Goal: Information Seeking & Learning: Learn about a topic

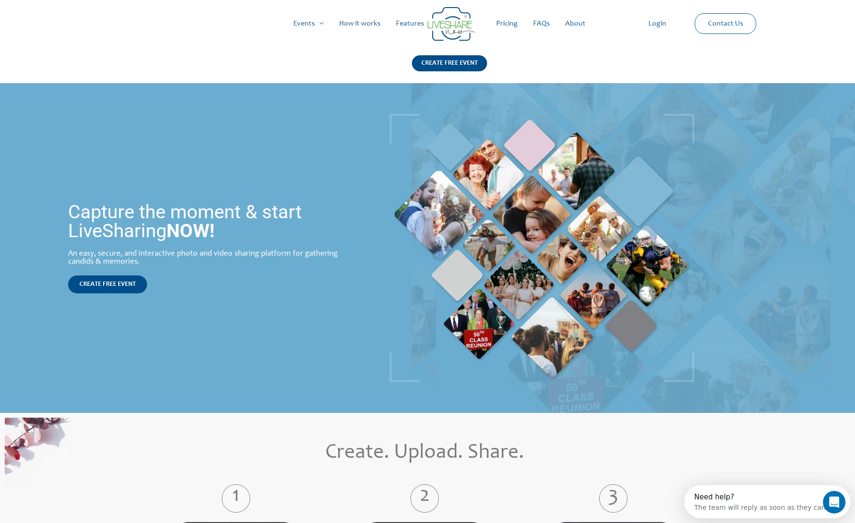
click at [509, 22] on link "Pricing" at bounding box center [506, 24] width 37 height 30
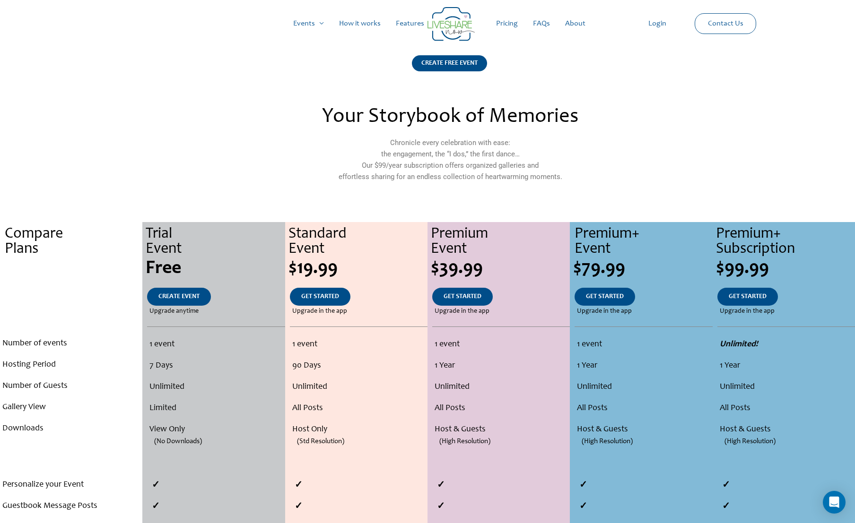
click at [46, 105] on section "Your Storybook of Memories Chronicle every celebration with ease: the engagemen…" at bounding box center [427, 150] width 855 height 96
click at [441, 21] on img at bounding box center [450, 24] width 47 height 34
click at [367, 17] on link "How it works" at bounding box center [359, 24] width 57 height 30
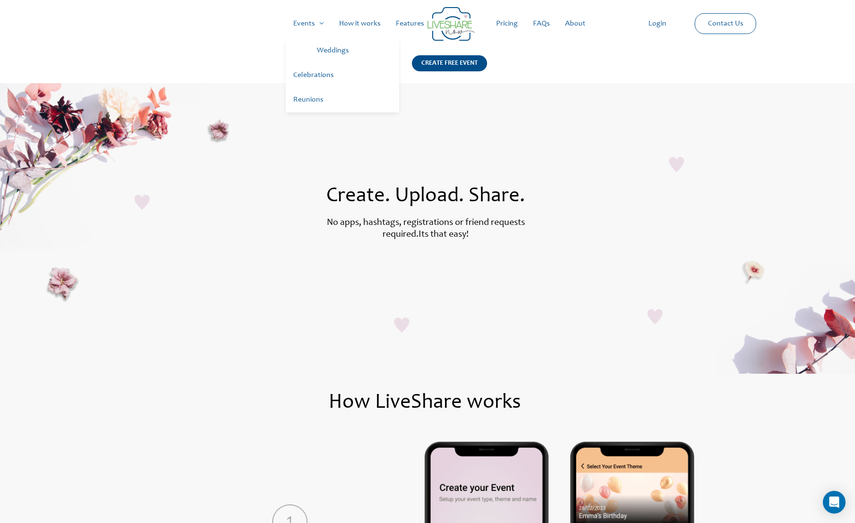
click at [316, 75] on link "Celebrations" at bounding box center [342, 75] width 113 height 25
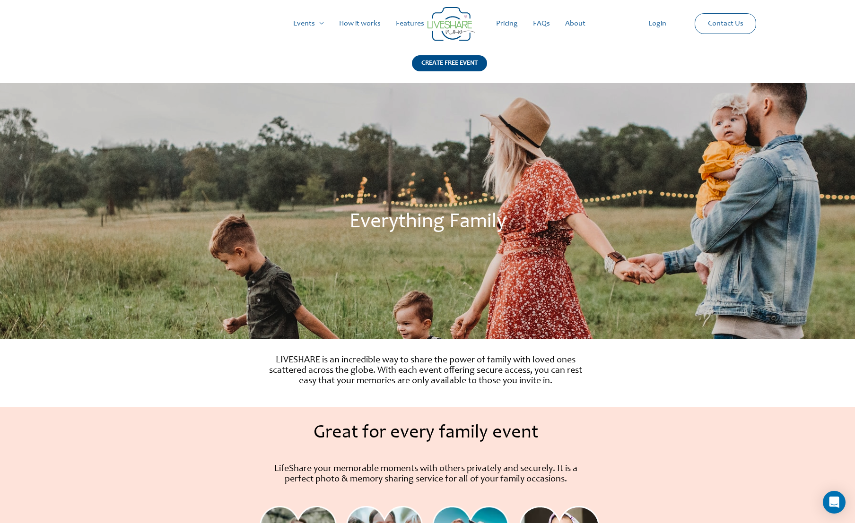
click at [369, 23] on link "How it works" at bounding box center [359, 24] width 57 height 30
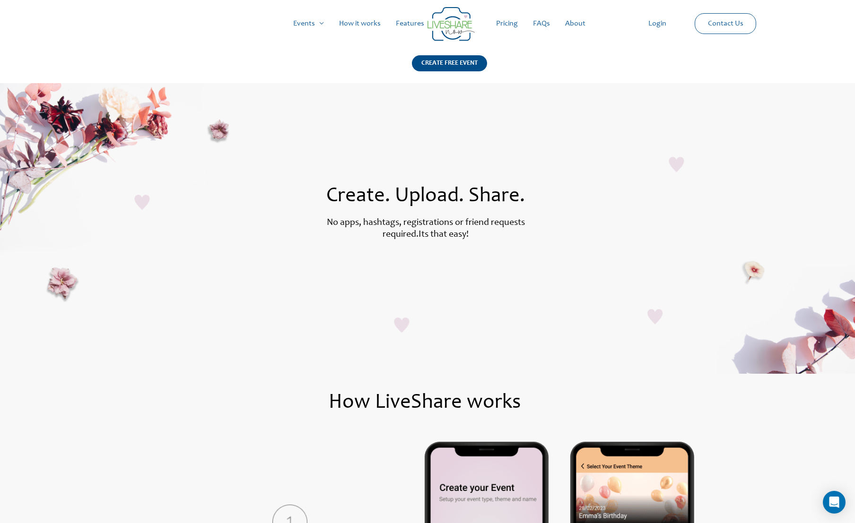
click at [401, 23] on link "Features" at bounding box center [410, 24] width 44 height 30
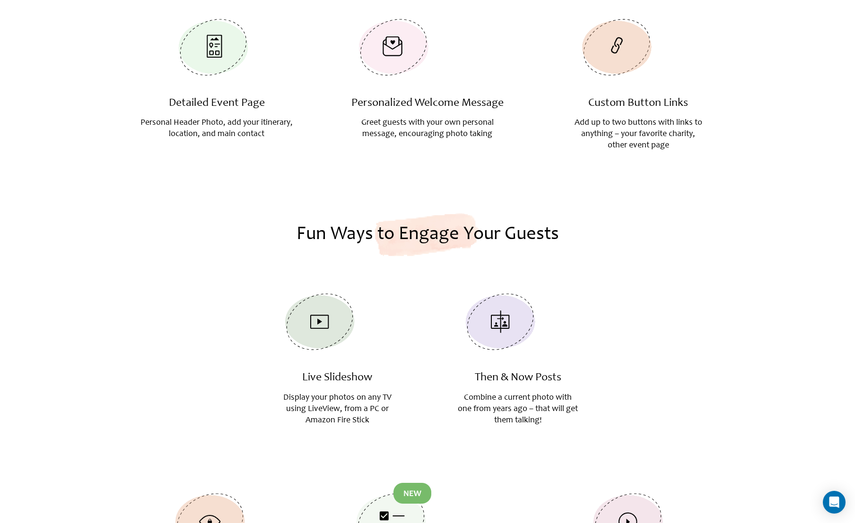
scroll to position [687, 0]
